Goal: Task Accomplishment & Management: Use online tool/utility

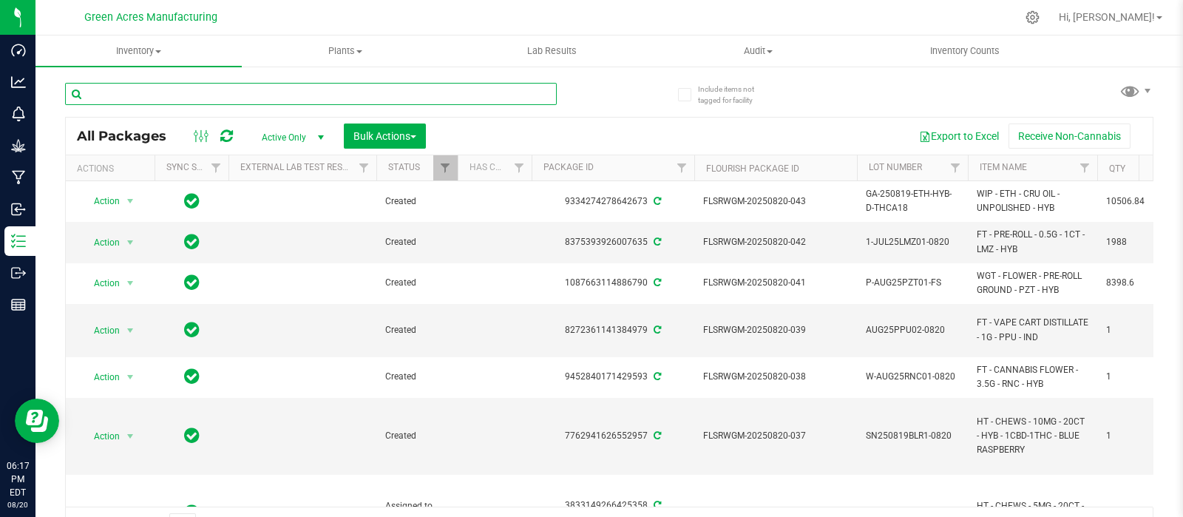
click at [214, 98] on input "text" at bounding box center [311, 94] width 492 height 22
paste input "GA-250820-EM-VKS-HYB-D-THC01"
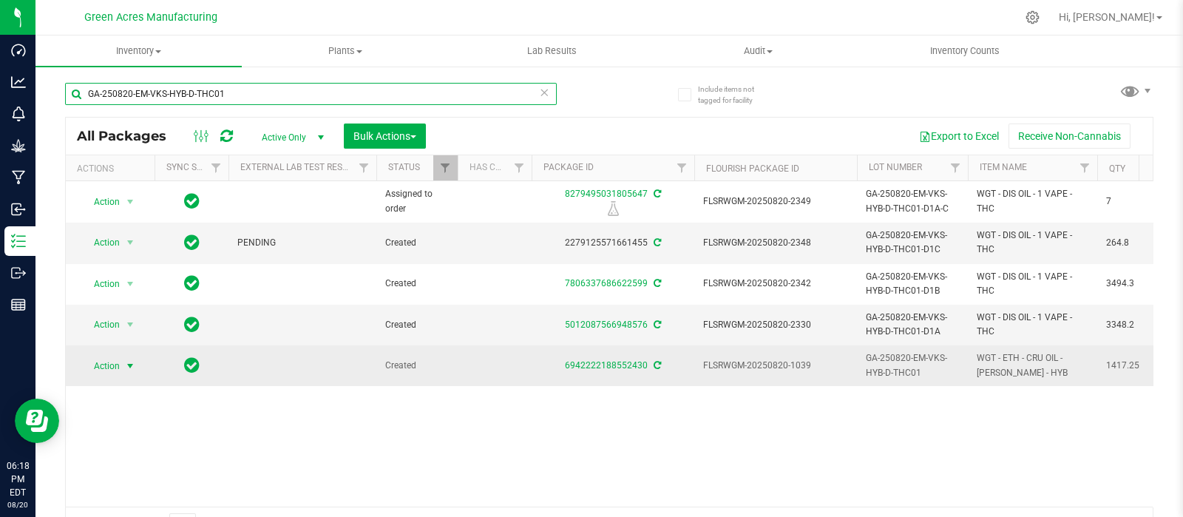
type input "GA-250820-EM-VKS-HYB-D-THC01"
click at [130, 365] on span "select" at bounding box center [130, 366] width 12 height 12
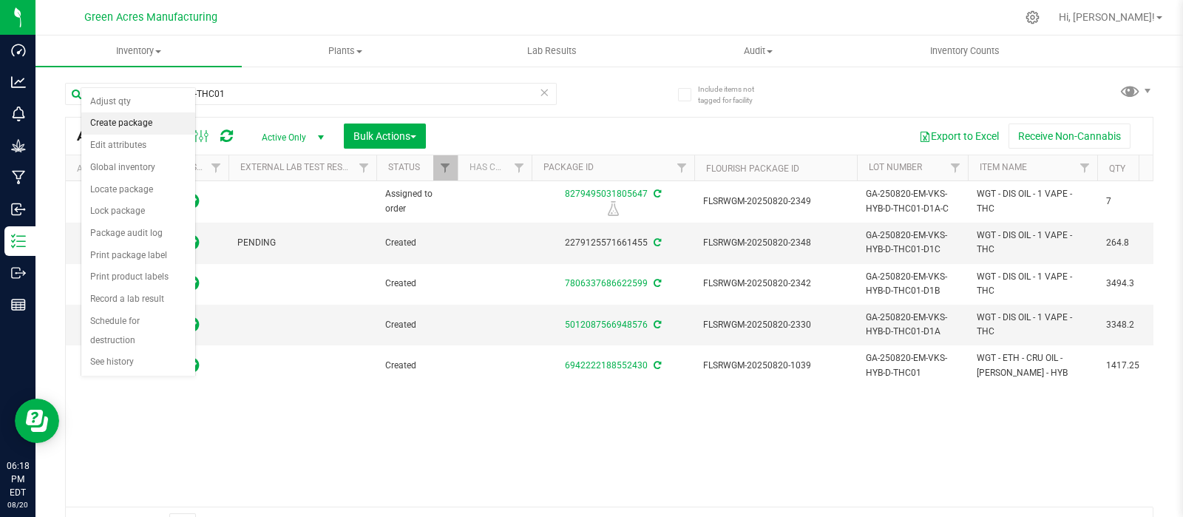
click at [126, 124] on li "Create package" at bounding box center [138, 123] width 114 height 22
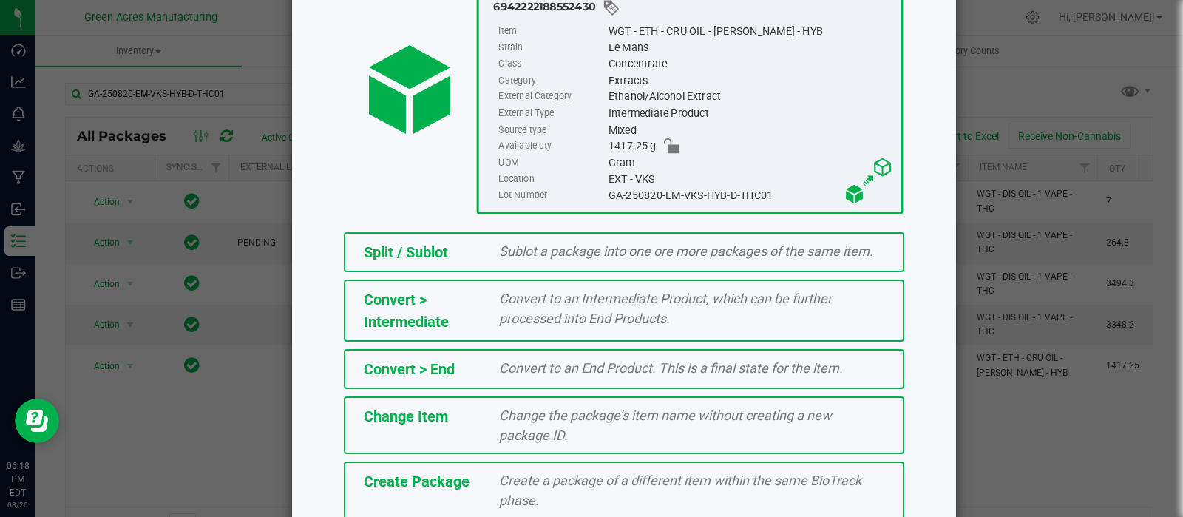
scroll to position [200, 0]
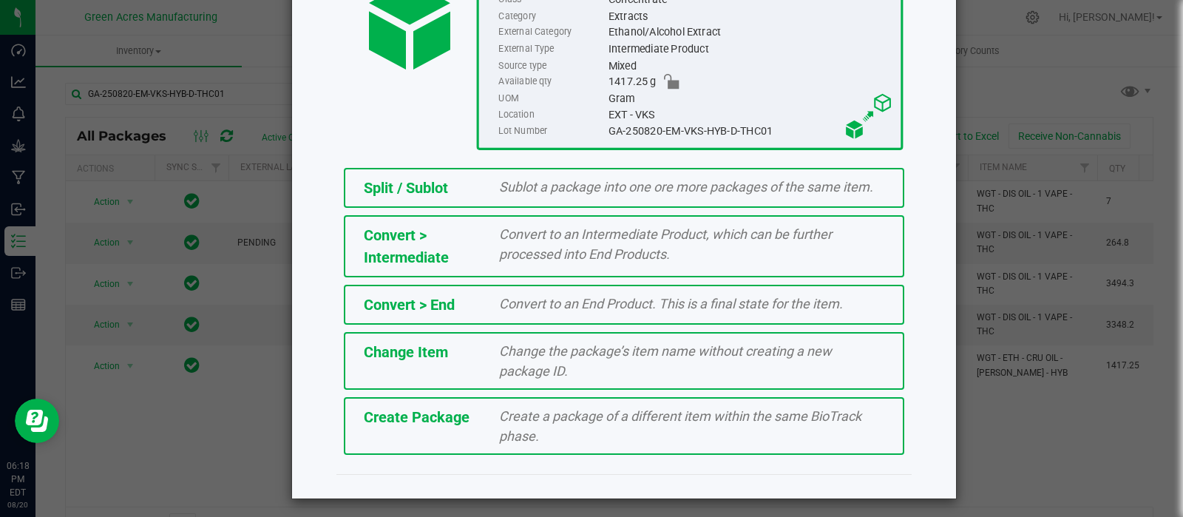
click at [660, 422] on div "Create a package of a different item within the same BioTrack phase." at bounding box center [692, 426] width 408 height 40
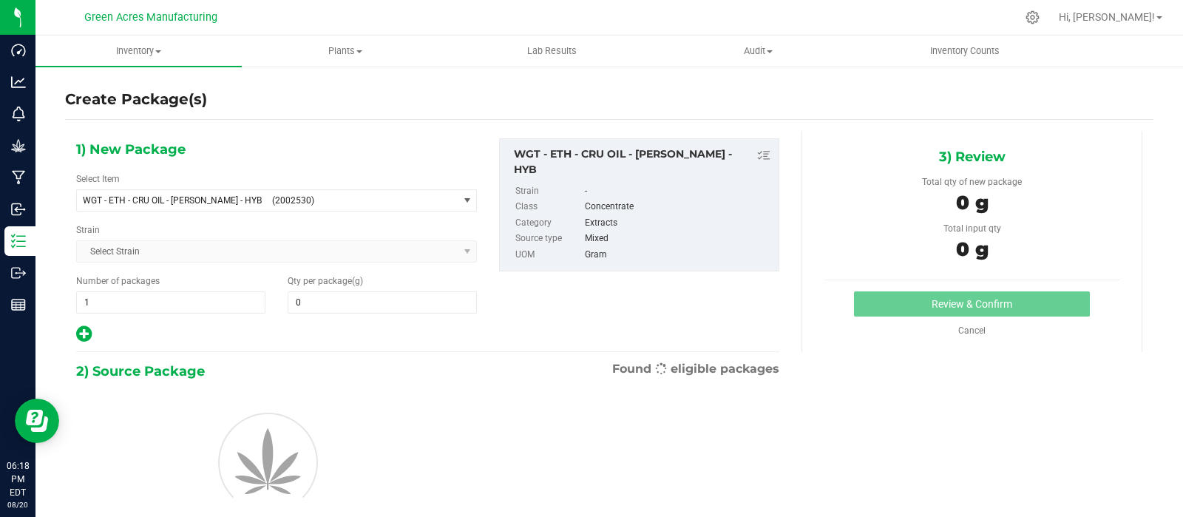
type input "0.0000"
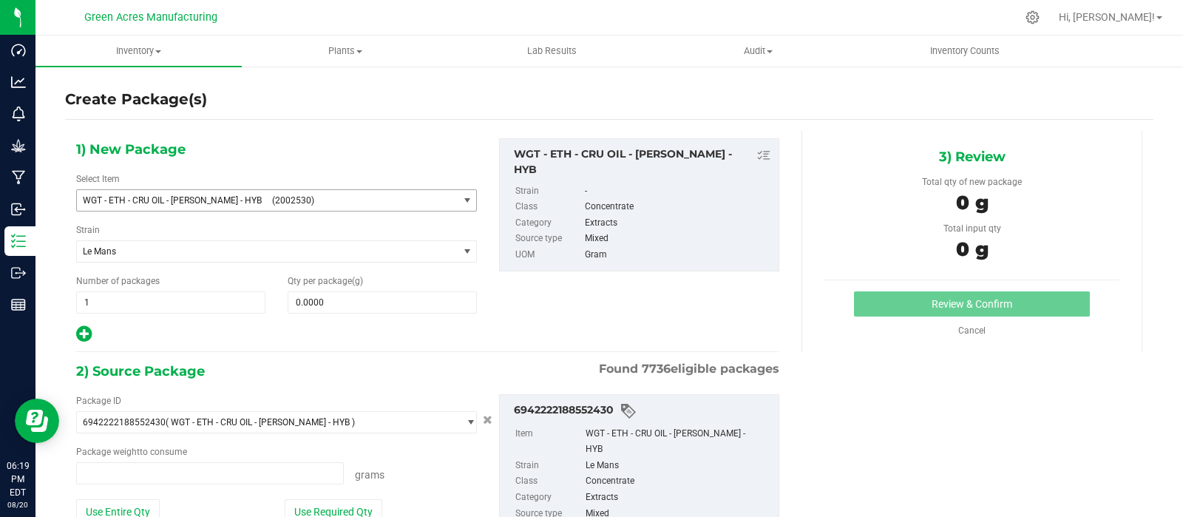
type input "0.0000 g"
click at [346, 202] on span "(2002530)" at bounding box center [362, 200] width 180 height 10
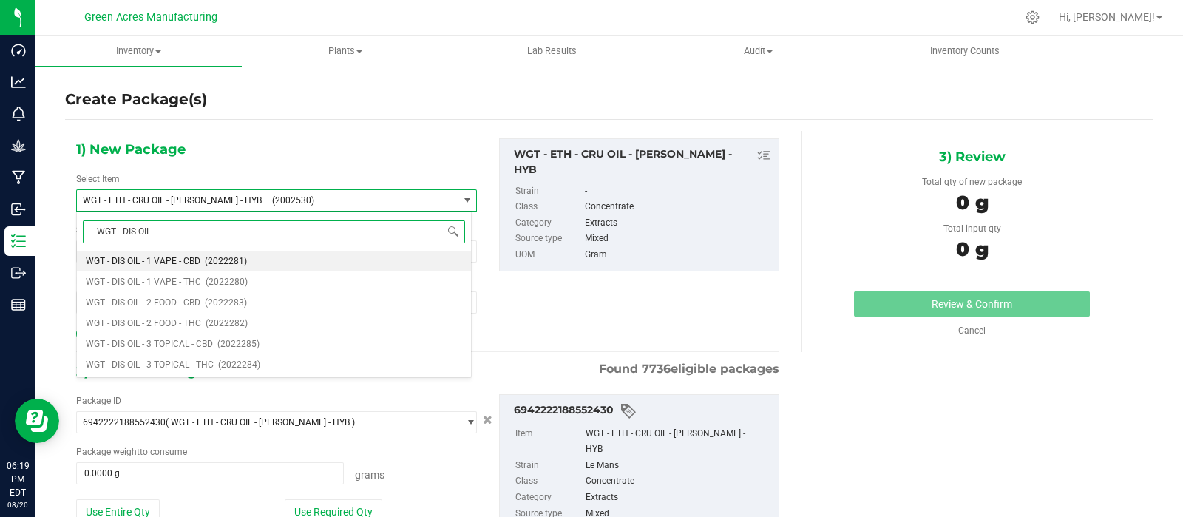
type input "WGT - DIS OIL -"
click at [175, 320] on span "WGT - DIS OIL - 2 FOOD - THC" at bounding box center [143, 323] width 115 height 10
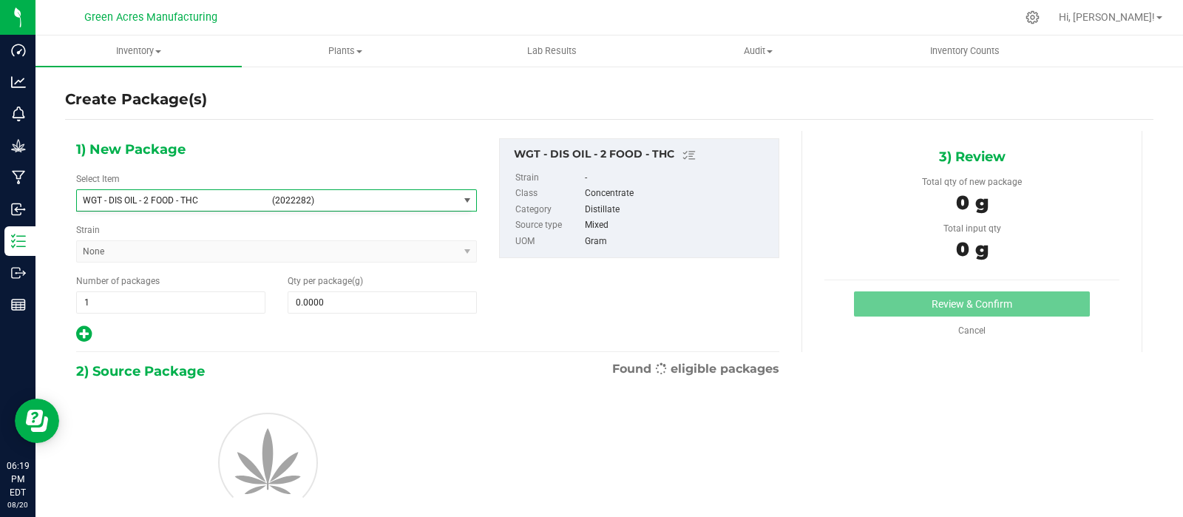
type input "0.0000"
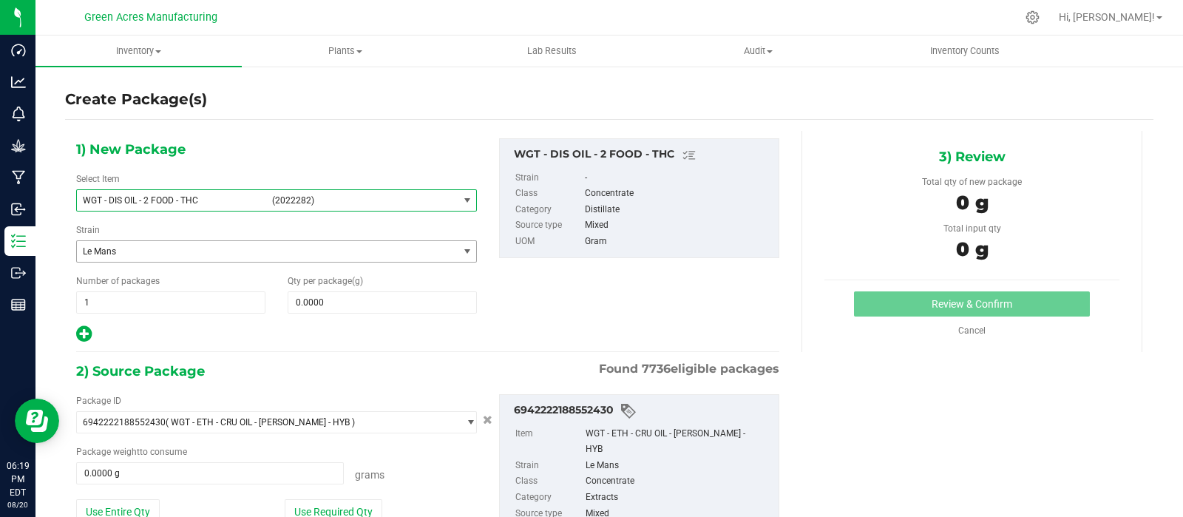
click at [458, 254] on span "select" at bounding box center [467, 251] width 18 height 21
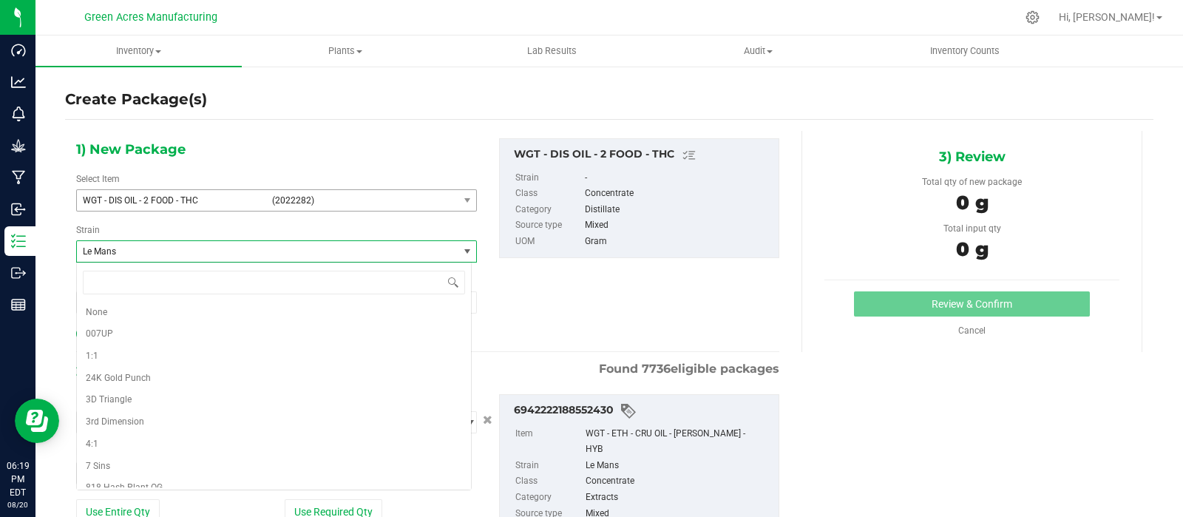
scroll to position [13018, 0]
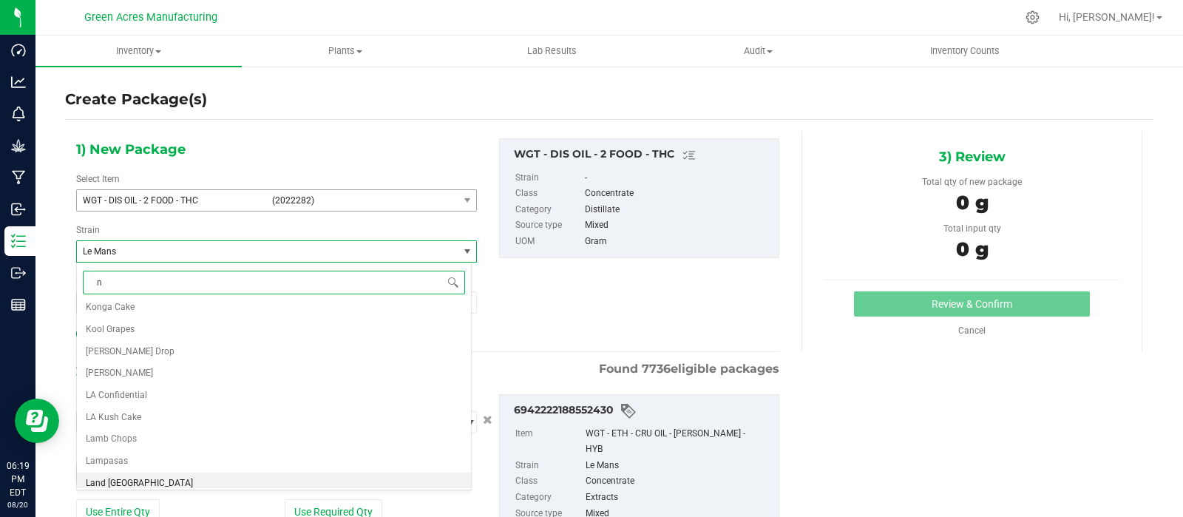
type input "no"
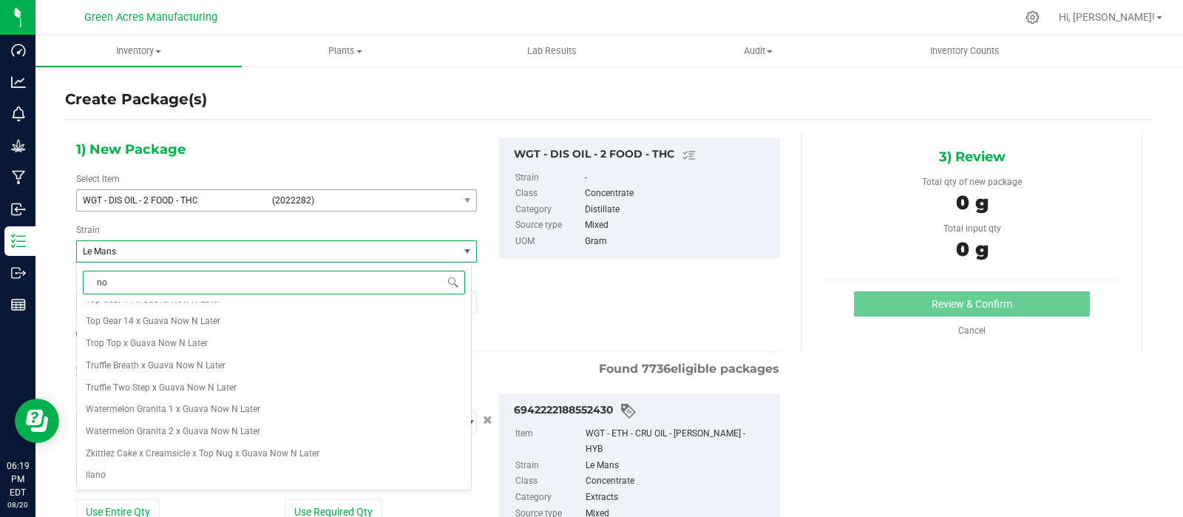
scroll to position [0, 0]
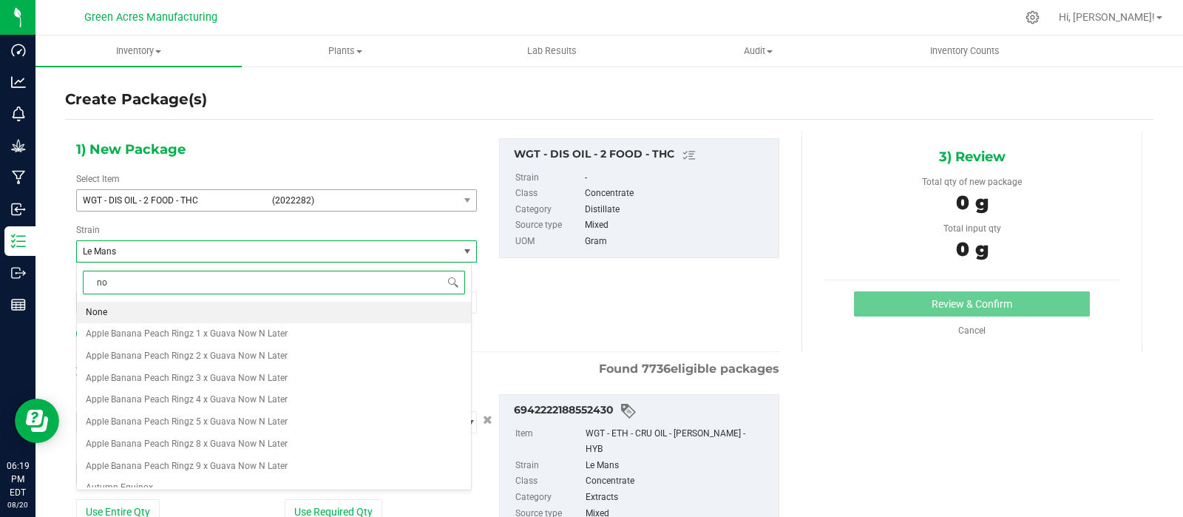
click at [286, 316] on li "None" at bounding box center [274, 313] width 394 height 22
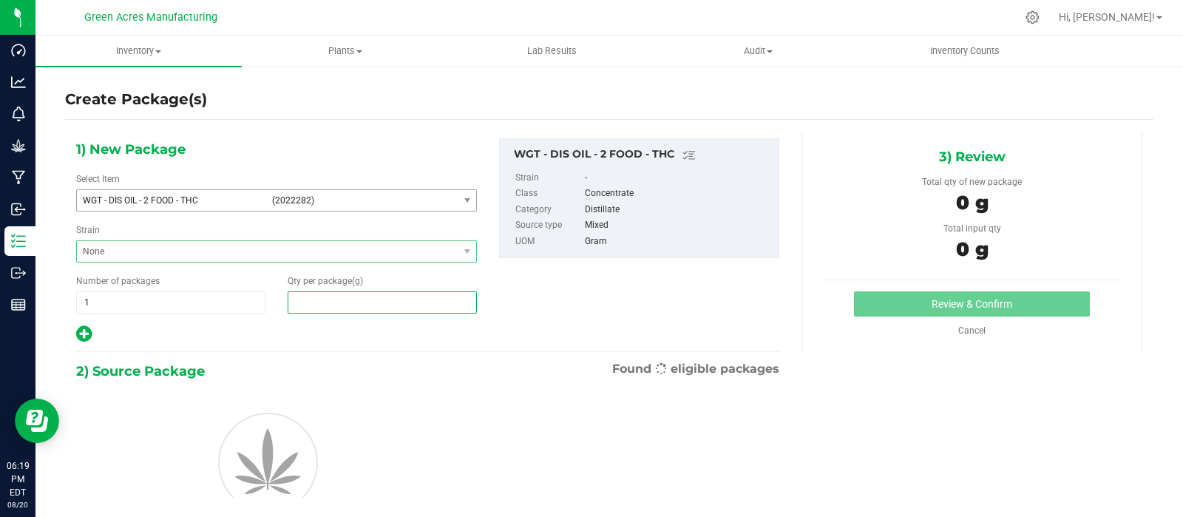
click at [374, 303] on span at bounding box center [382, 302] width 189 height 22
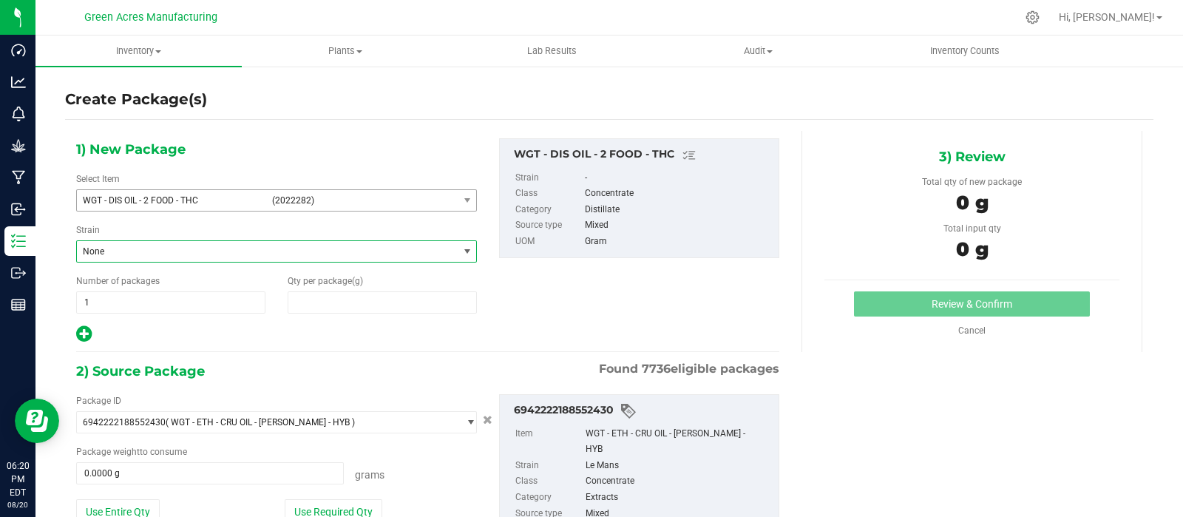
type input "0.0000"
click at [358, 299] on span at bounding box center [382, 302] width 189 height 22
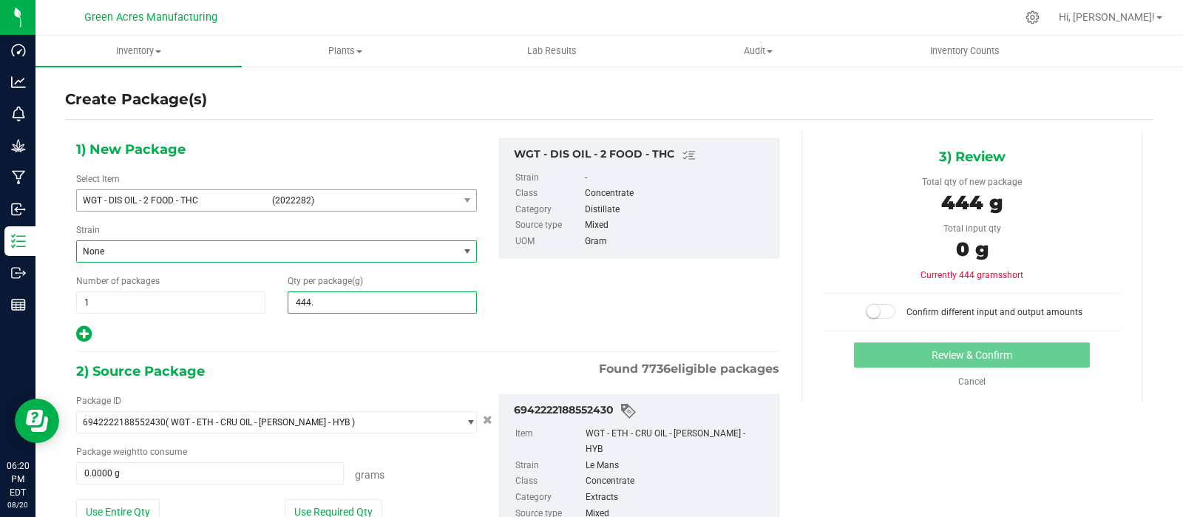
type input "444.3"
type input "444.3000"
click at [344, 501] on button "Use Required Qty" at bounding box center [334, 511] width 98 height 25
type input "444.3000 g"
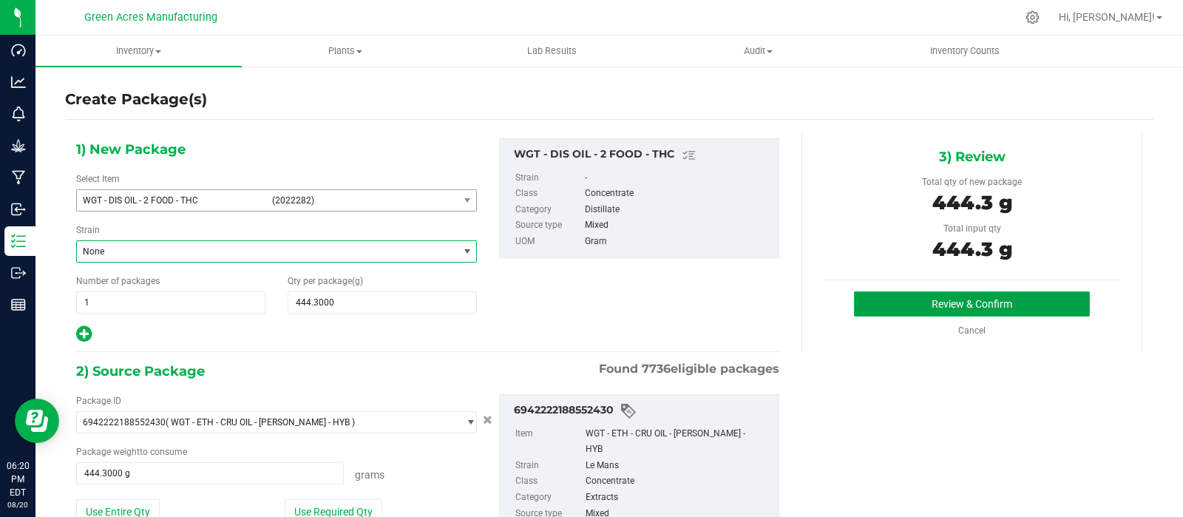
click at [1018, 301] on button "Review & Confirm" at bounding box center [972, 303] width 236 height 25
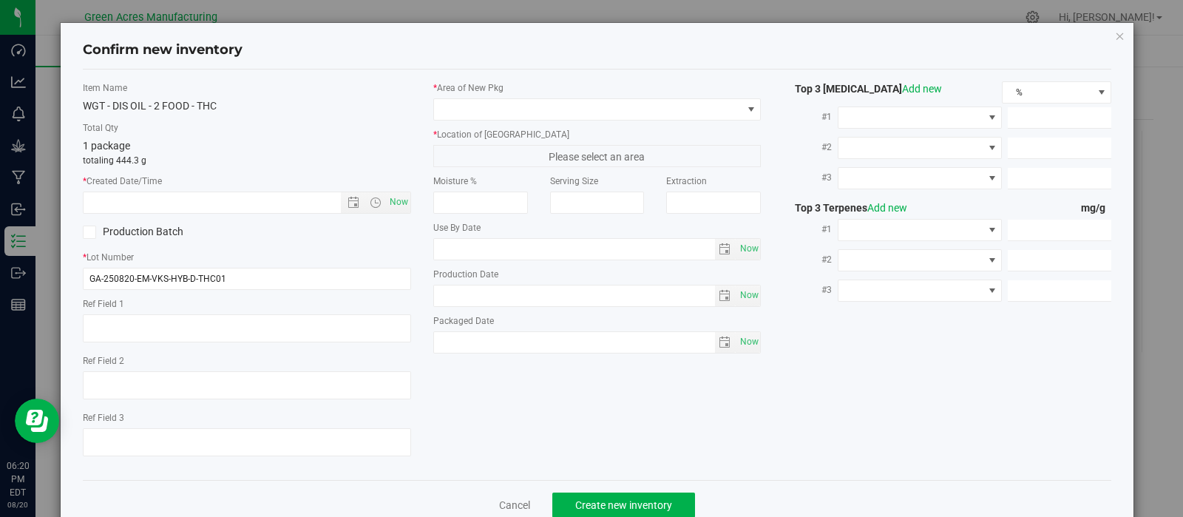
type textarea "A-D"
click at [294, 277] on input "GA-250820-EM-VKS-HYB-D-THC01" at bounding box center [247, 279] width 328 height 22
type input "GA-250820-EM-VKS-HYB-D-THC01D2A"
click at [393, 199] on span "Now" at bounding box center [398, 202] width 25 height 21
type input "[DATE] 6:21 PM"
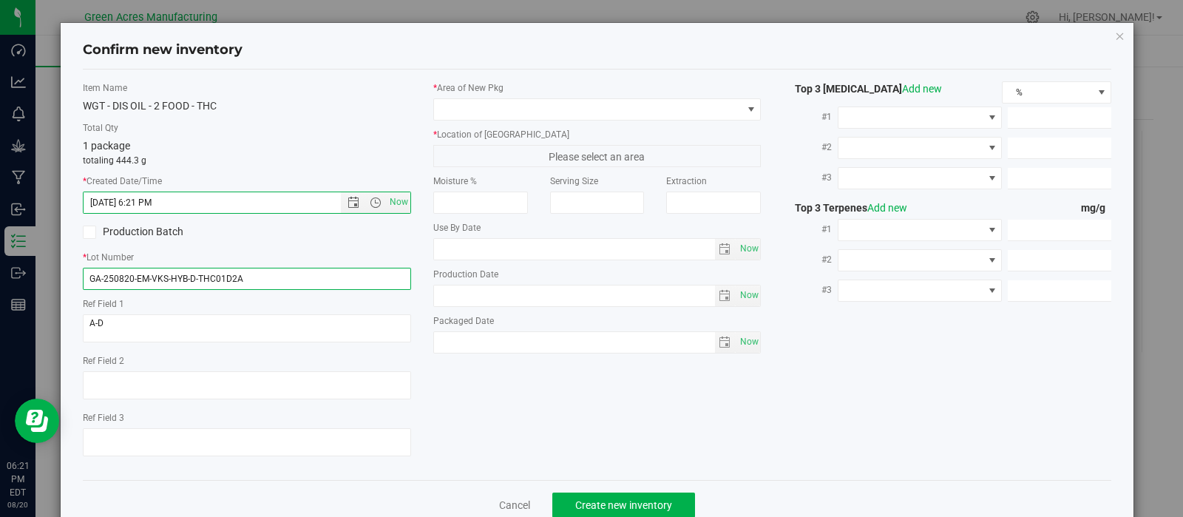
click at [226, 277] on input "GA-250820-EM-VKS-HYB-D-THC01D2A" at bounding box center [247, 279] width 328 height 22
type input "GA-250820-EM-VKS-HYB-D-THC01-D2A"
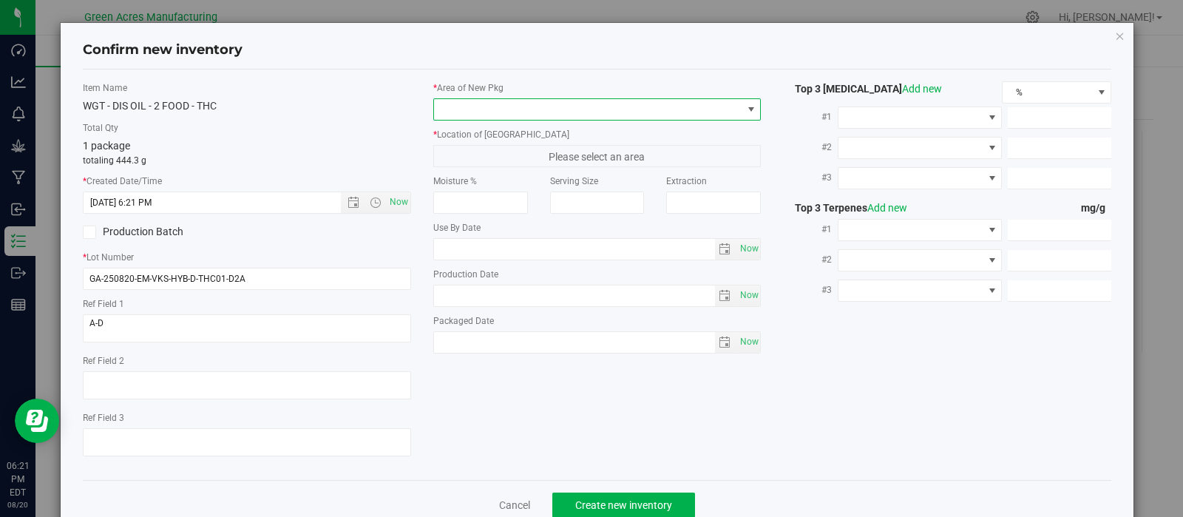
click at [746, 109] on span at bounding box center [752, 110] width 12 height 12
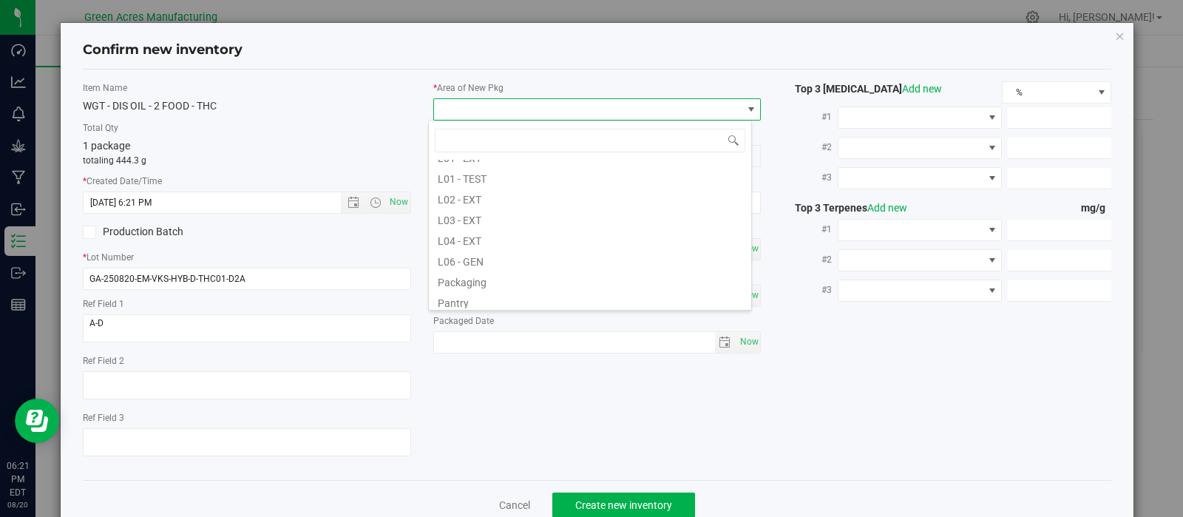
scroll to position [308, 0]
click at [518, 196] on li "L03 - EXT" at bounding box center [590, 193] width 322 height 21
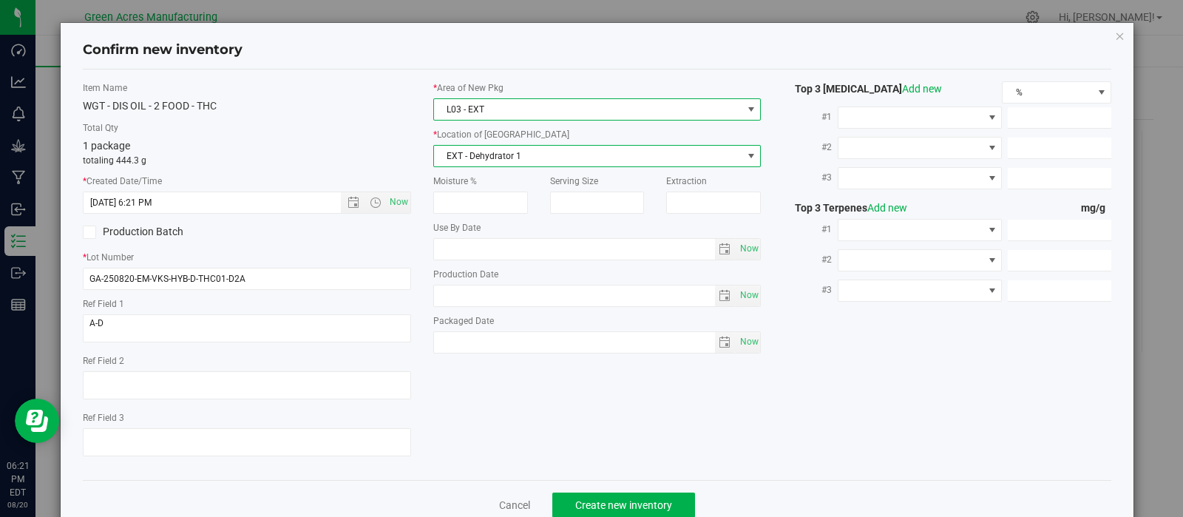
click at [668, 153] on span "EXT - Dehydrator 1" at bounding box center [588, 156] width 308 height 21
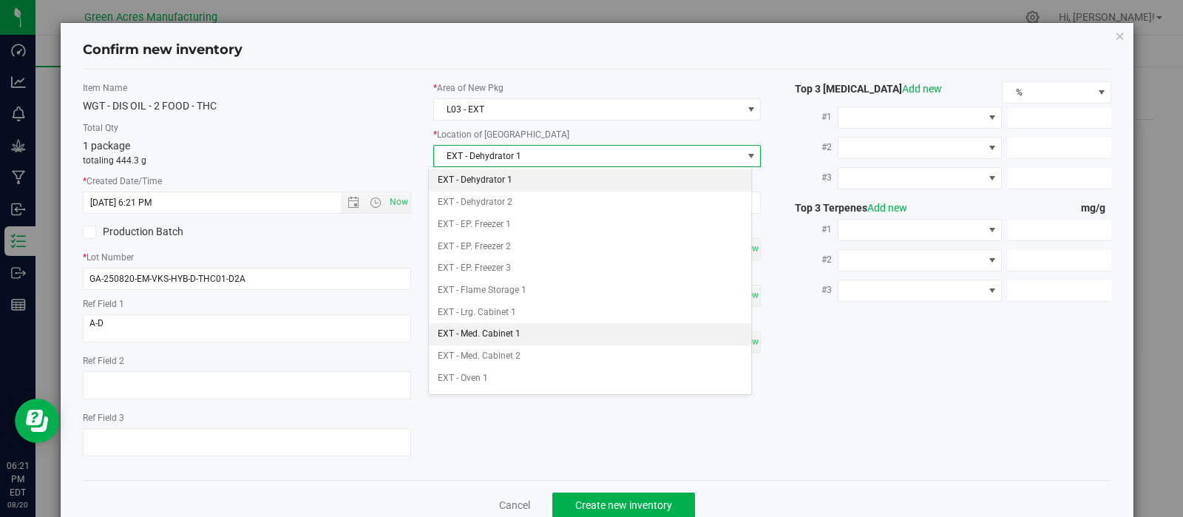
click at [544, 328] on li "EXT - Med. Cabinet 1" at bounding box center [590, 334] width 322 height 22
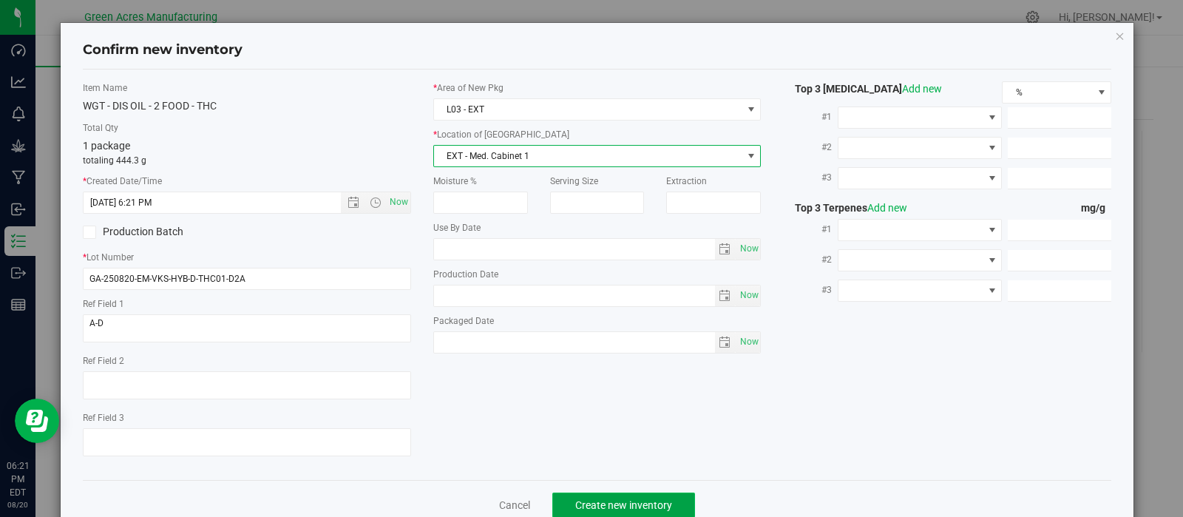
click at [622, 498] on button "Create new inventory" at bounding box center [624, 505] width 143 height 25
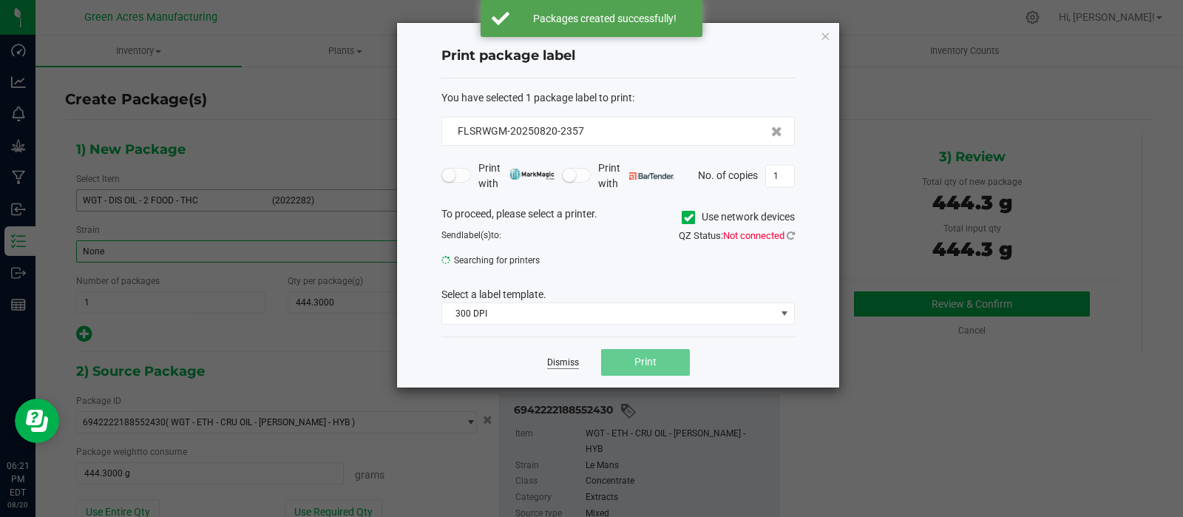
click at [561, 363] on link "Dismiss" at bounding box center [563, 363] width 32 height 13
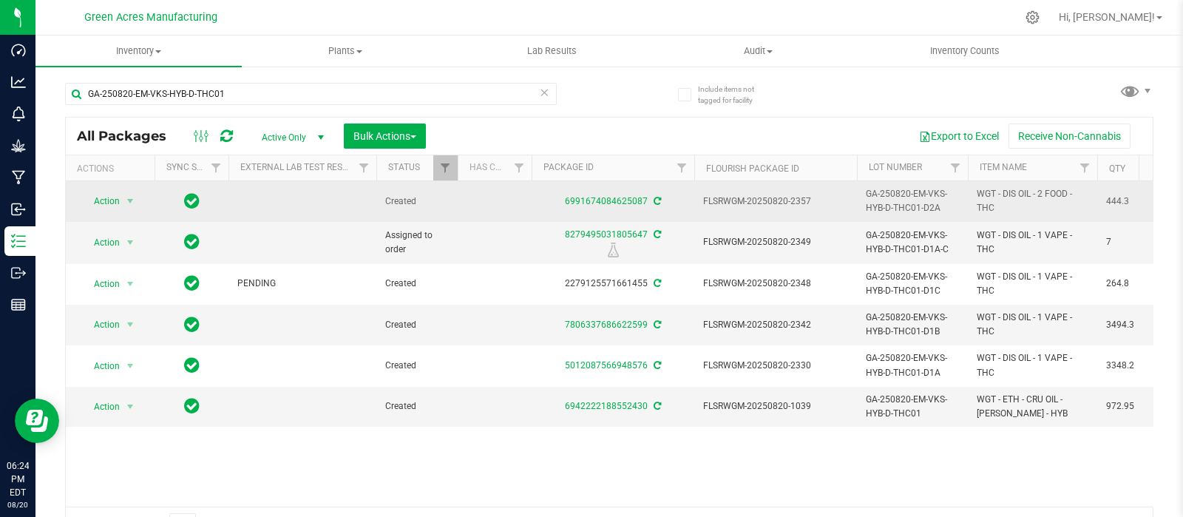
drag, startPoint x: 818, startPoint y: 203, endPoint x: 766, endPoint y: 206, distance: 51.8
click at [766, 206] on span "FLSRWGM-20250820-2357" at bounding box center [775, 202] width 145 height 14
copy span "0820-2357"
